Goal: Task Accomplishment & Management: Use online tool/utility

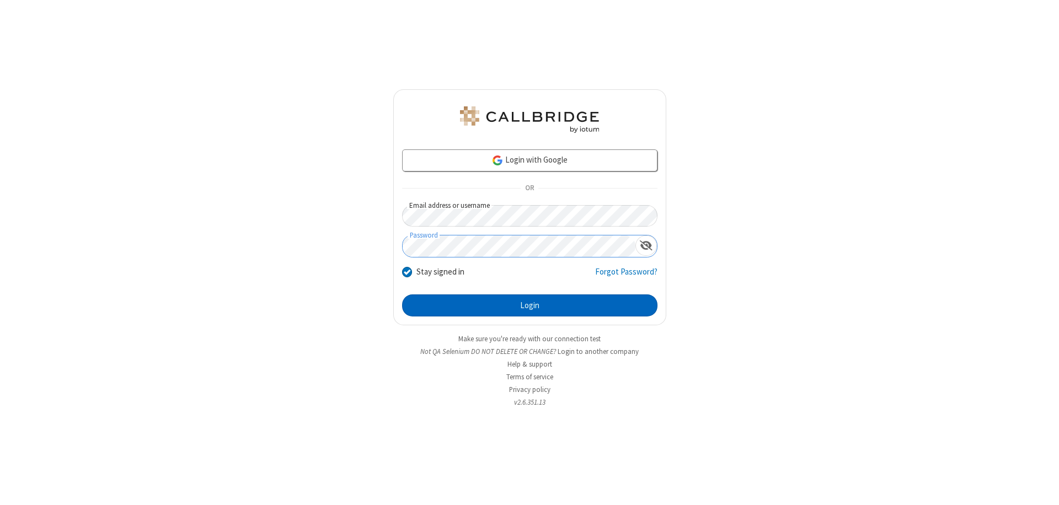
click at [529, 305] on button "Login" at bounding box center [529, 305] width 255 height 22
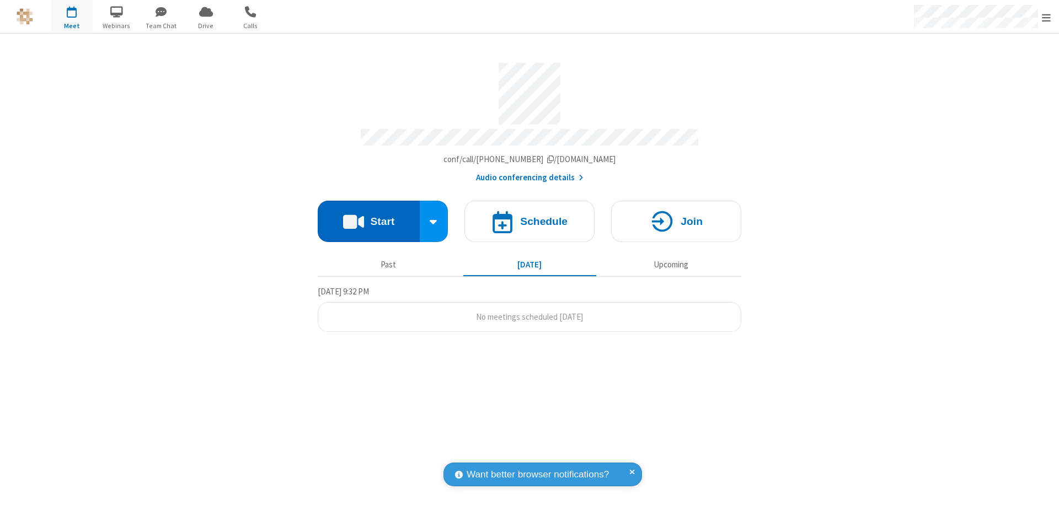
click at [368, 216] on button "Start" at bounding box center [369, 221] width 102 height 41
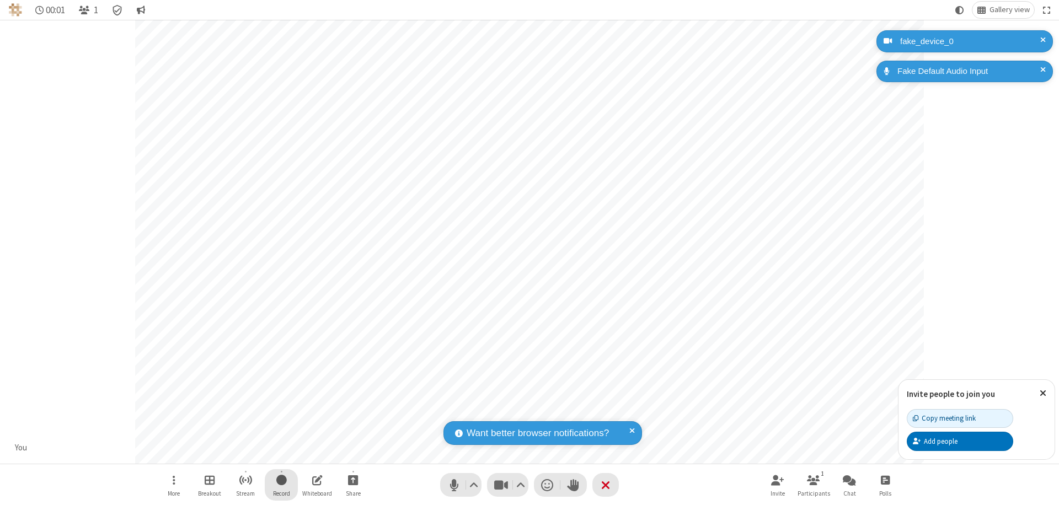
click at [281, 485] on span "Start recording" at bounding box center [281, 480] width 10 height 14
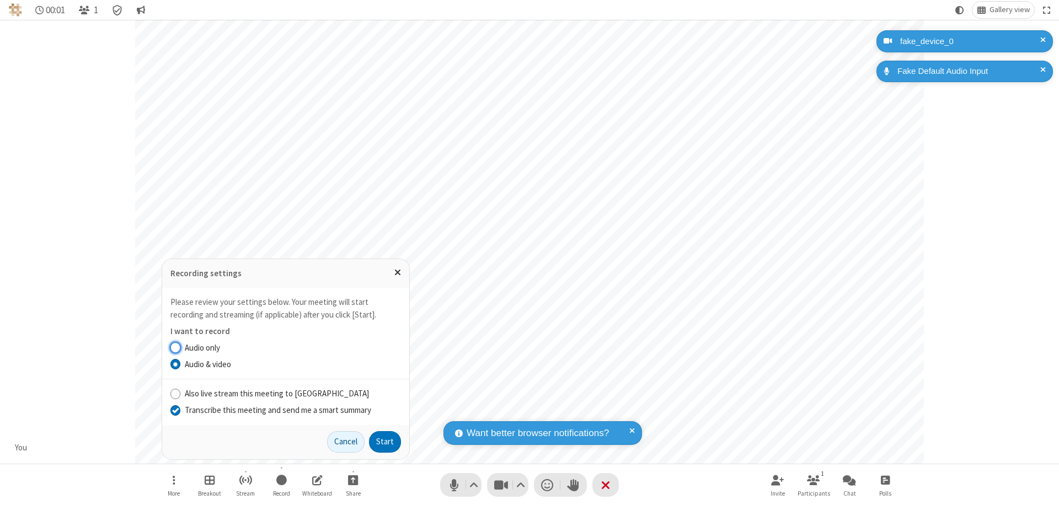
click at [175, 410] on input "Transcribe this meeting and send me a smart summary" at bounding box center [175, 410] width 10 height 12
click at [385, 442] on button "Start" at bounding box center [385, 442] width 32 height 22
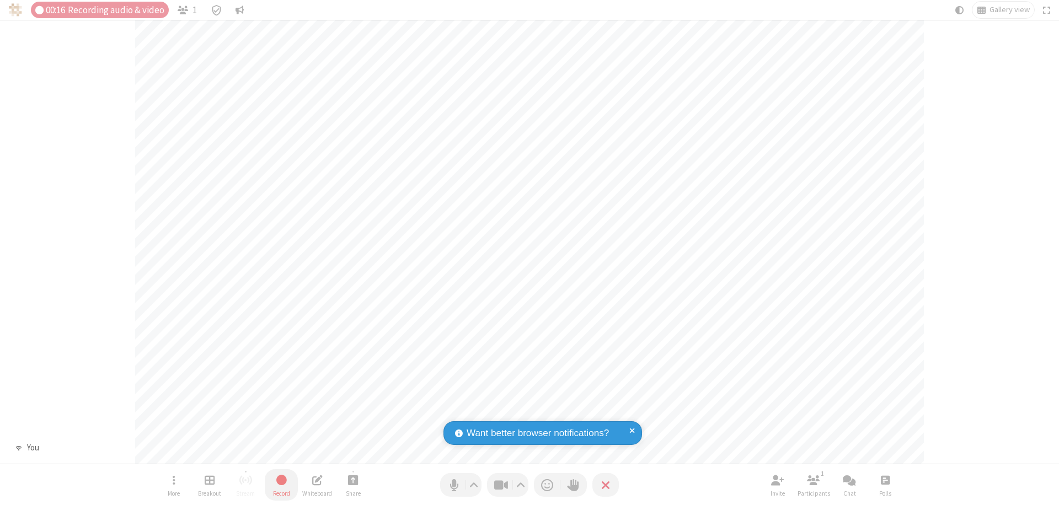
click at [281, 485] on span "Stop recording" at bounding box center [281, 480] width 13 height 14
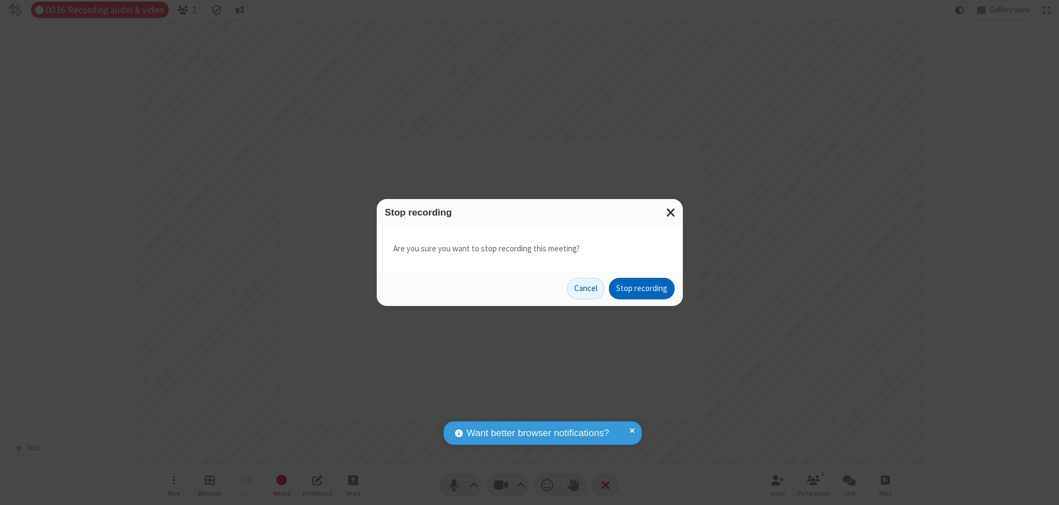
click at [641, 288] on button "Stop recording" at bounding box center [642, 289] width 66 height 22
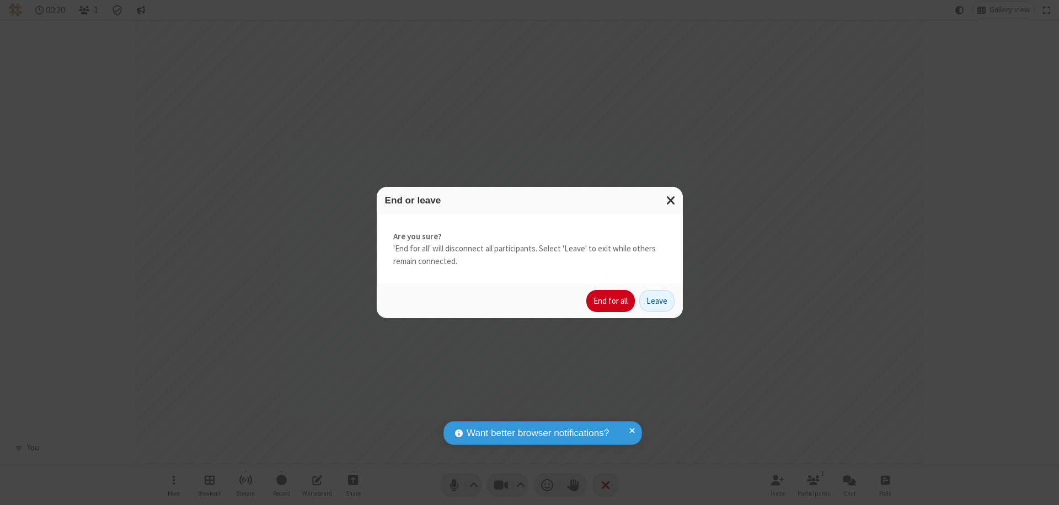
click at [611, 301] on button "End for all" at bounding box center [610, 301] width 49 height 22
